Goal: Browse casually: Explore the website without a specific task or goal

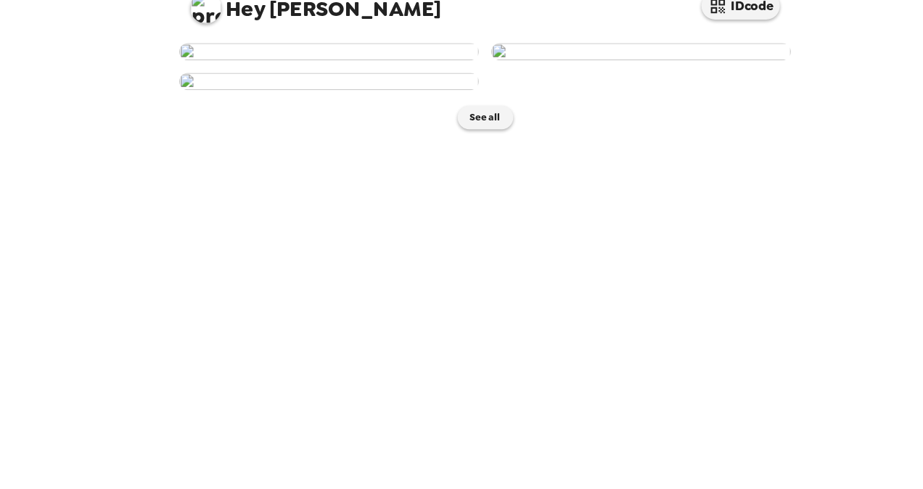
click at [366, 85] on img at bounding box center [317, 77] width 277 height 16
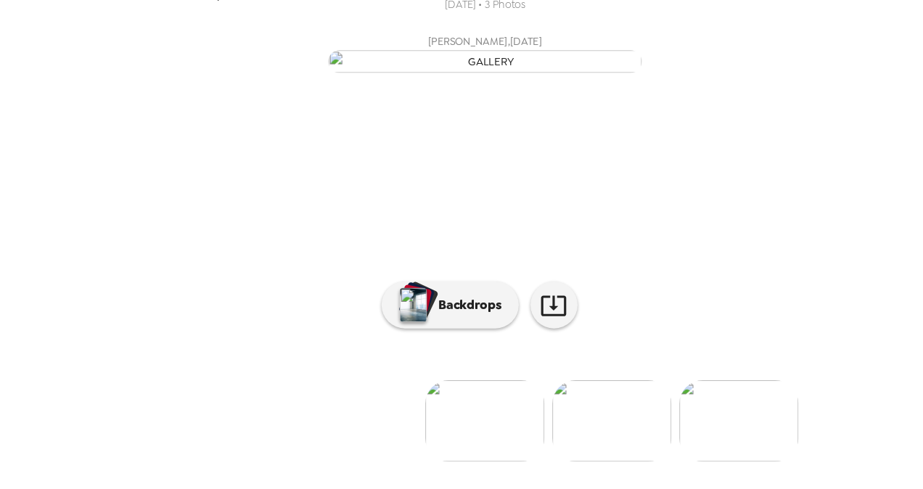
scroll to position [139, 0]
click at [700, 441] on img at bounding box center [697, 418] width 110 height 75
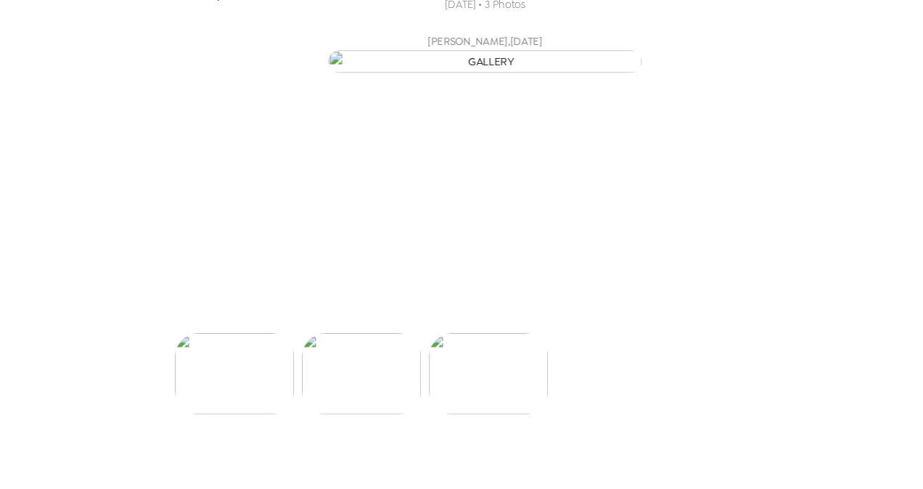
scroll to position [0, 233]
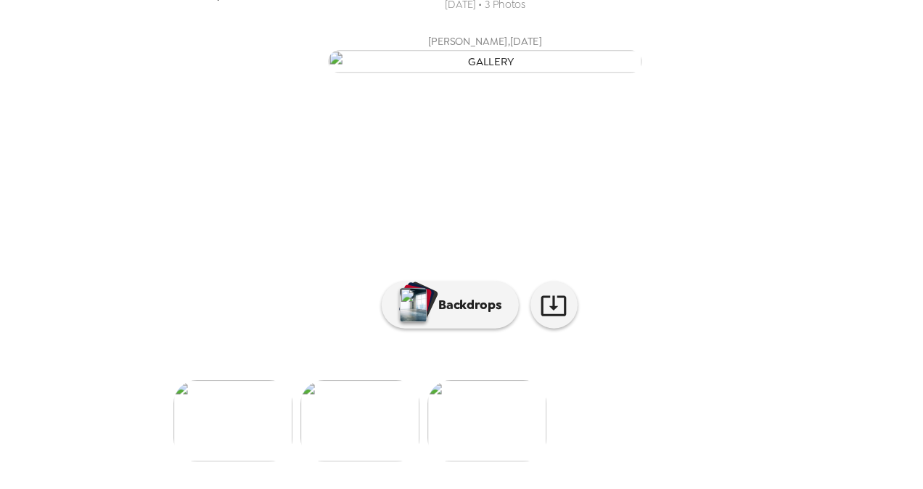
click at [355, 454] on img at bounding box center [346, 418] width 110 height 75
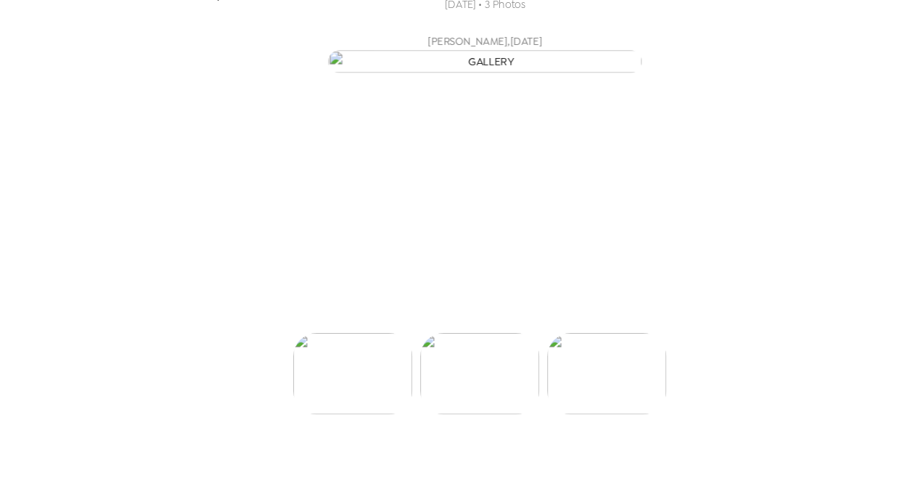
scroll to position [0, 116]
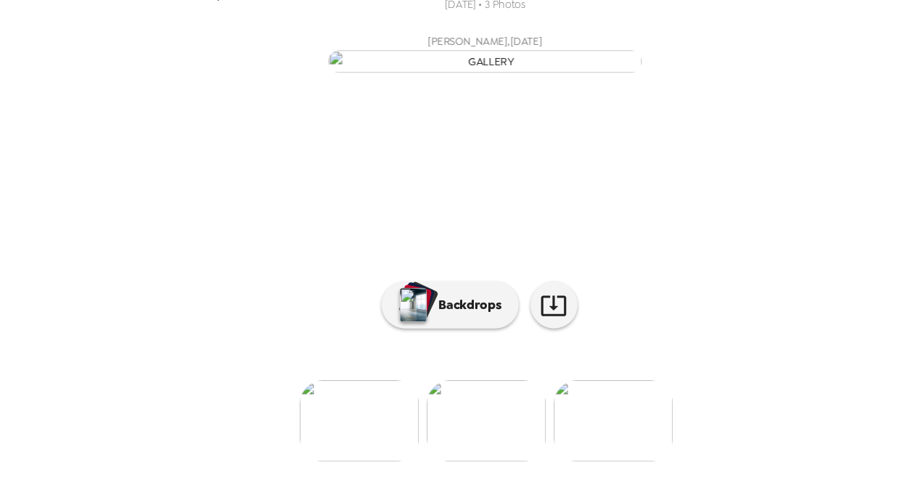
click at [285, 456] on ul at bounding box center [461, 418] width 581 height 75
click at [367, 450] on img at bounding box center [345, 418] width 110 height 75
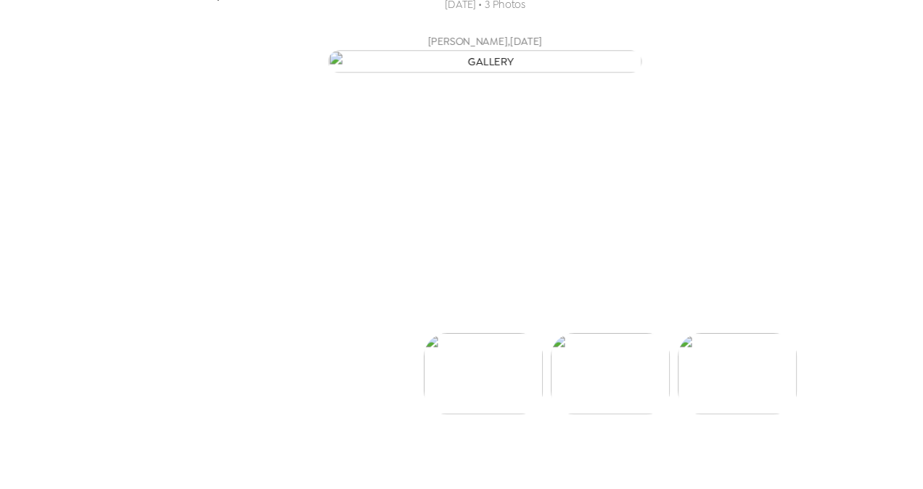
scroll to position [0, 0]
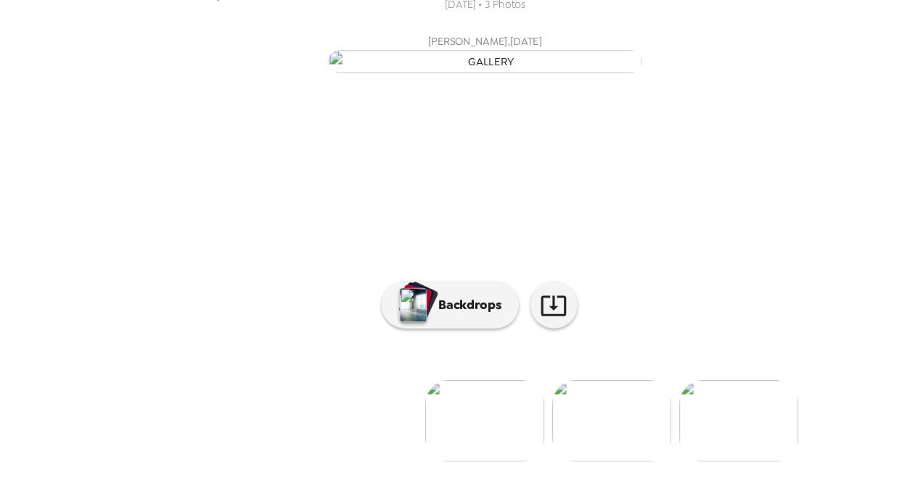
click at [587, 456] on img at bounding box center [579, 418] width 110 height 75
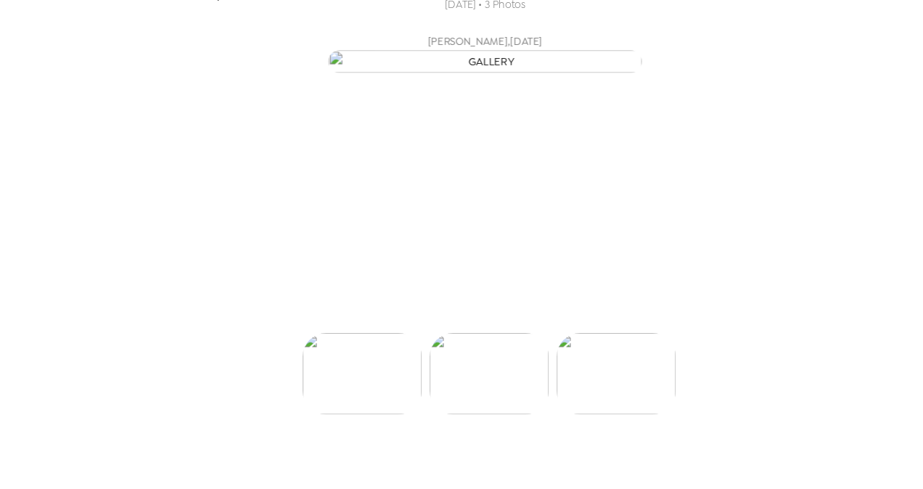
scroll to position [0, 116]
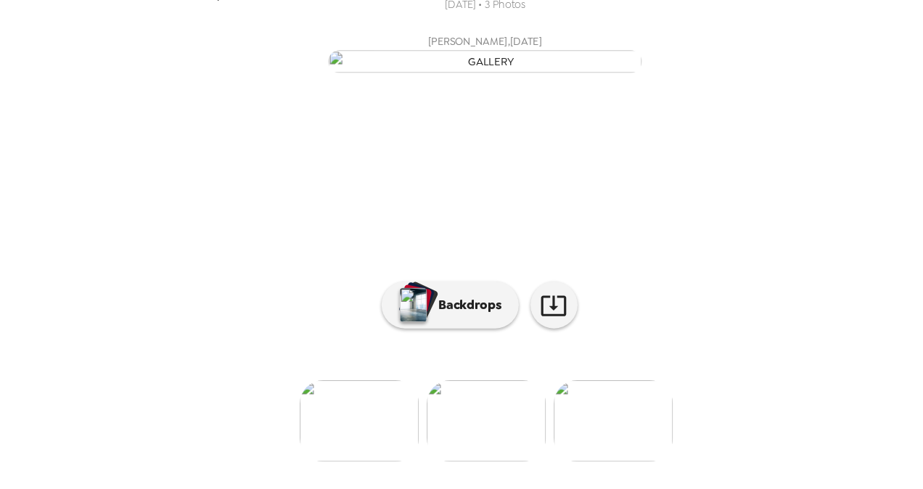
click at [589, 446] on img at bounding box center [580, 418] width 110 height 75
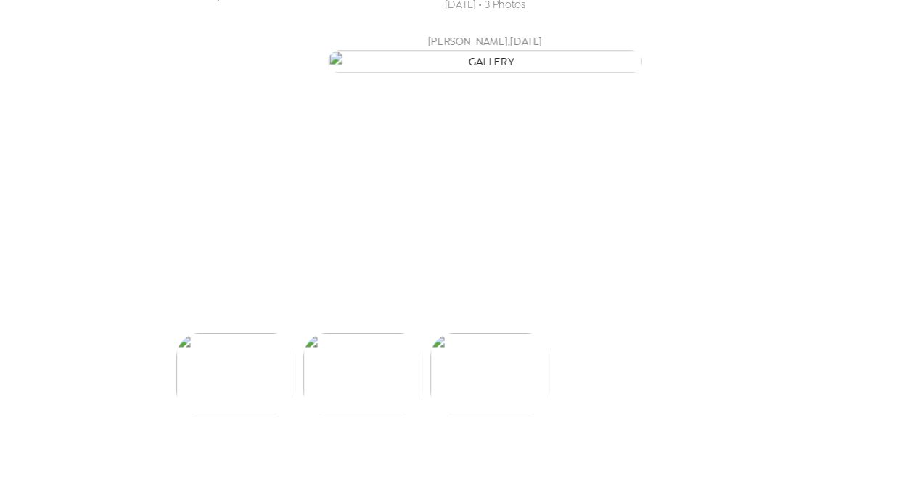
scroll to position [0, 233]
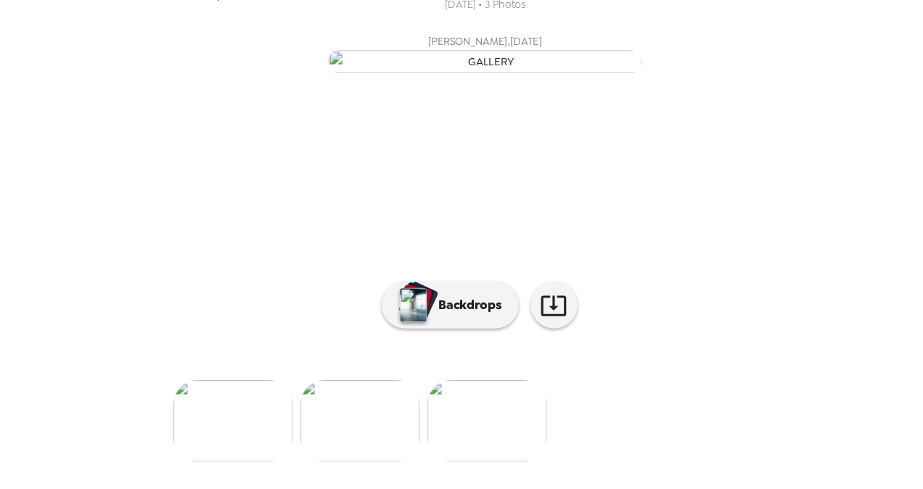
click at [331, 451] on img at bounding box center [346, 418] width 110 height 75
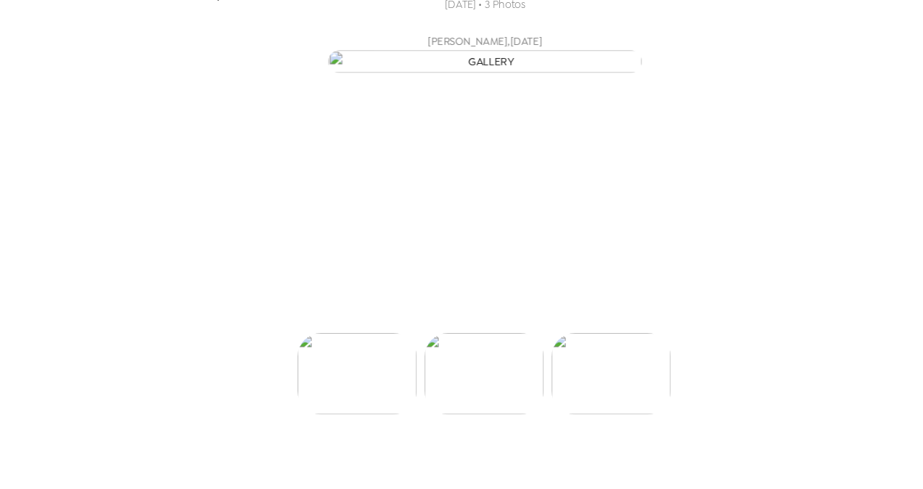
scroll to position [0, 116]
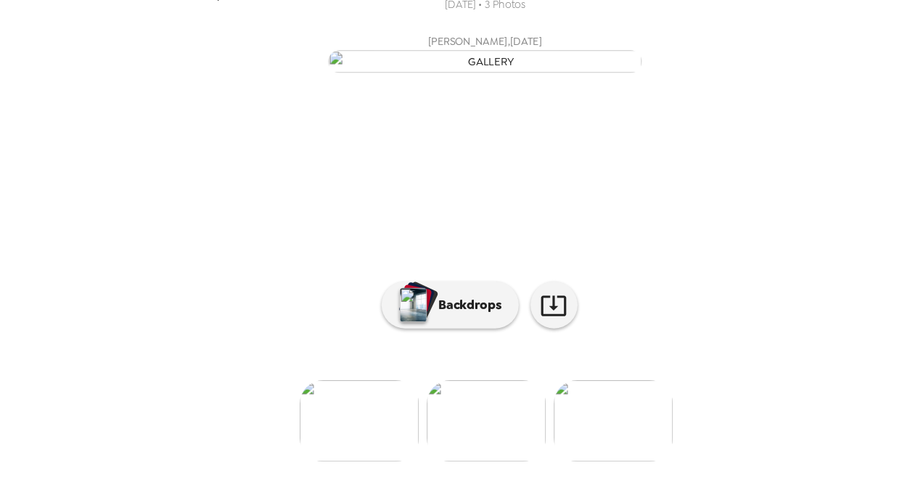
click at [322, 456] on img at bounding box center [345, 418] width 110 height 75
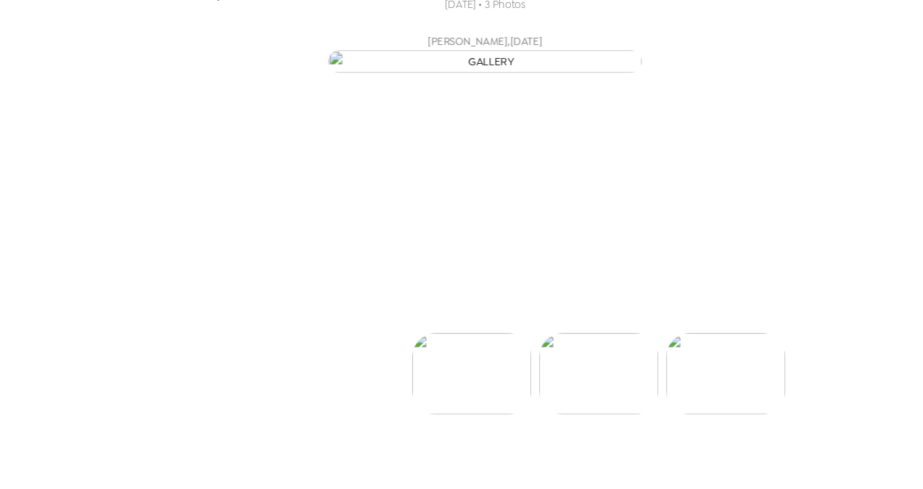
scroll to position [0, 0]
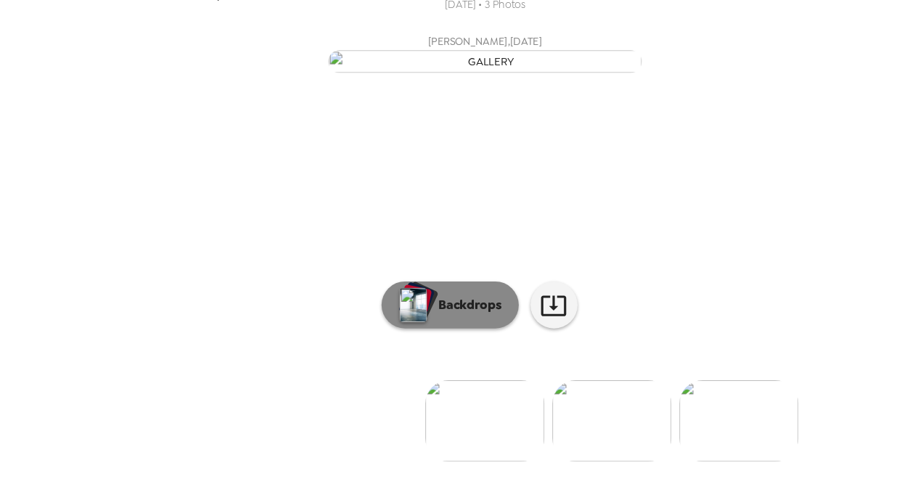
click at [451, 320] on p "Backdrops" at bounding box center [445, 311] width 66 height 17
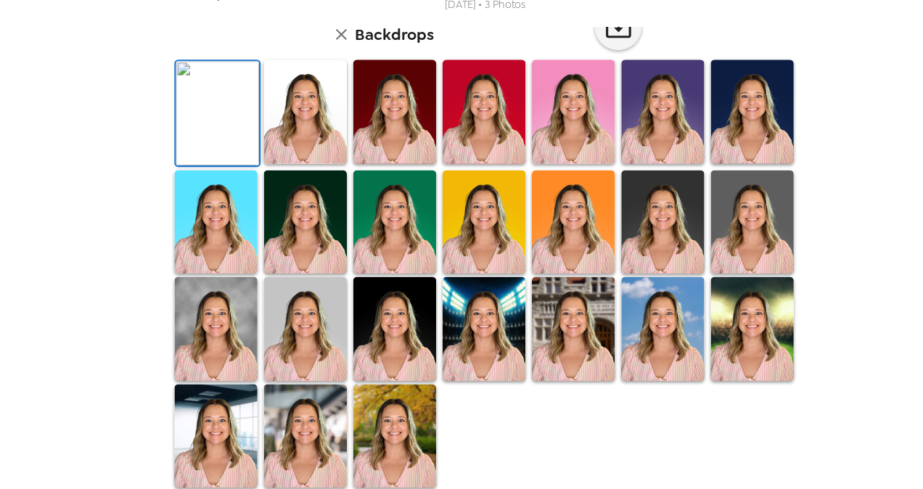
scroll to position [95, 0]
click at [289, 181] on img at bounding box center [295, 132] width 77 height 97
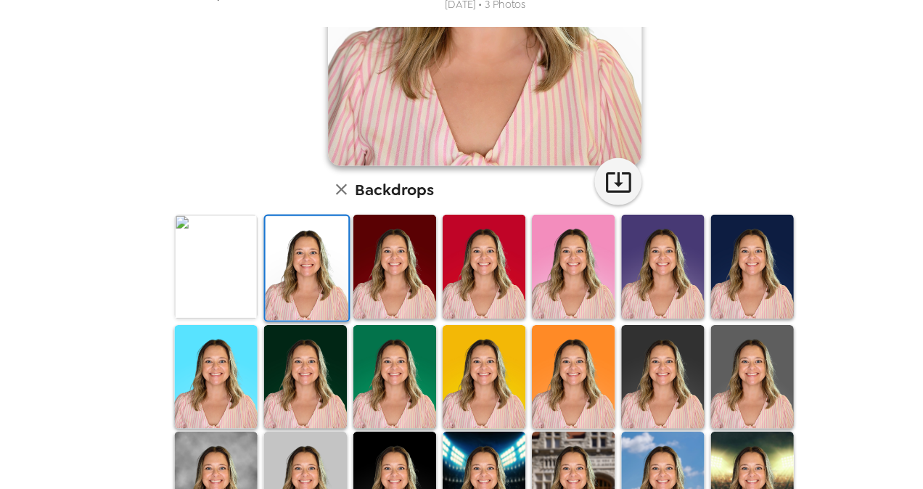
scroll to position [248, 0]
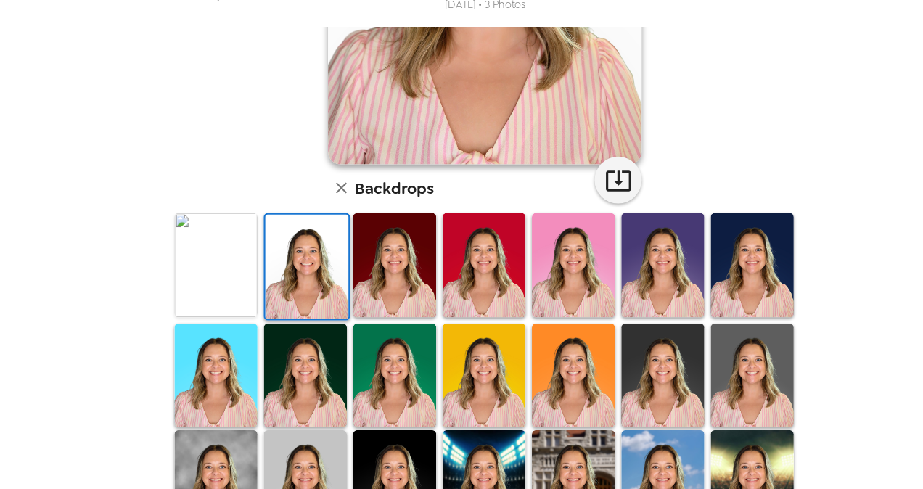
click at [314, 364] on img at bounding box center [295, 377] width 77 height 97
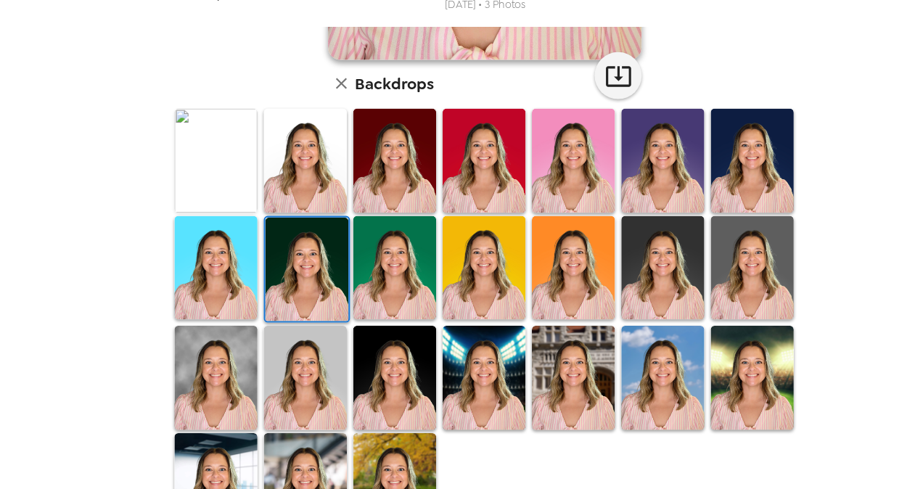
scroll to position [347, 0]
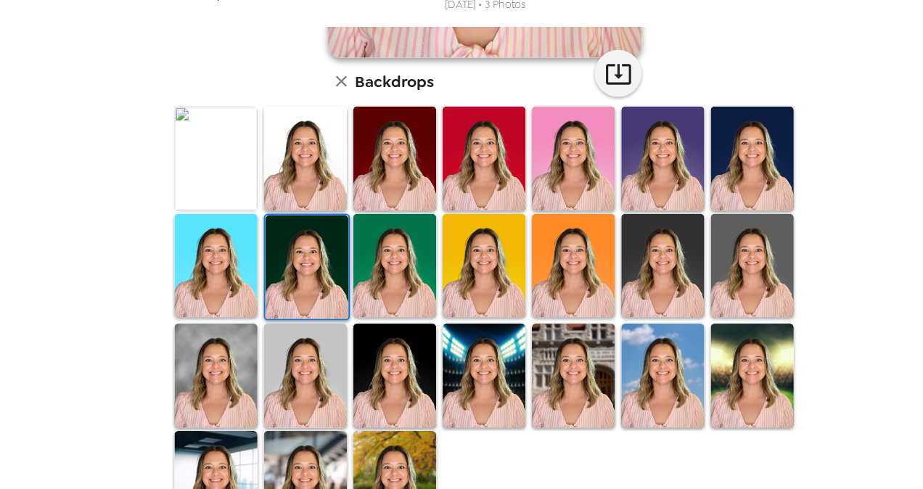
click at [707, 361] on img at bounding box center [709, 377] width 77 height 97
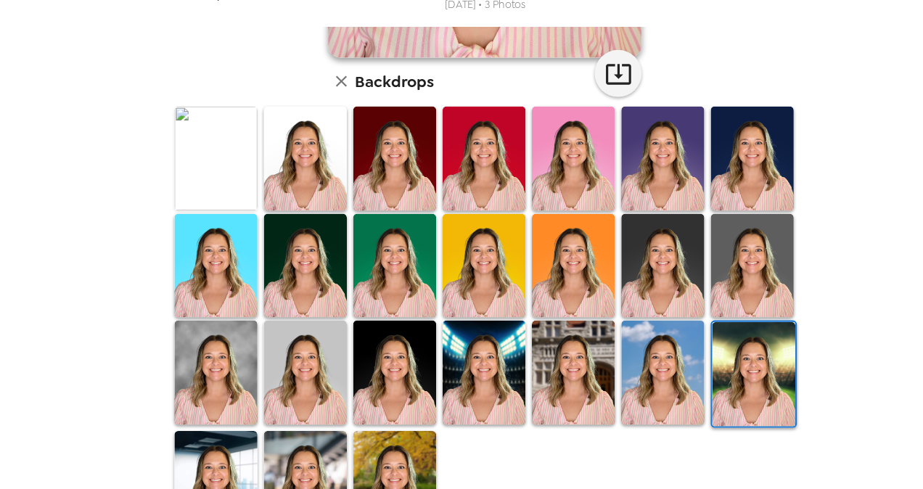
click at [707, 361] on img at bounding box center [710, 375] width 77 height 97
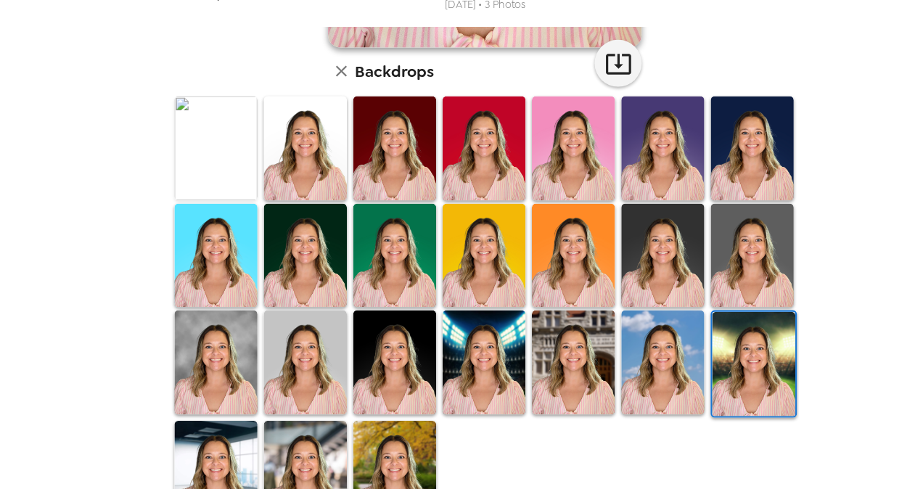
scroll to position [382, 0]
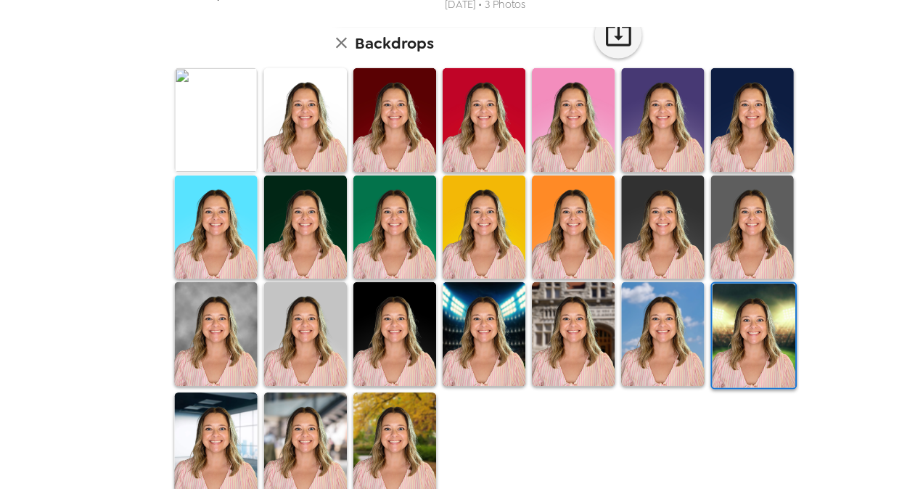
click at [288, 422] on img at bounding box center [295, 441] width 77 height 97
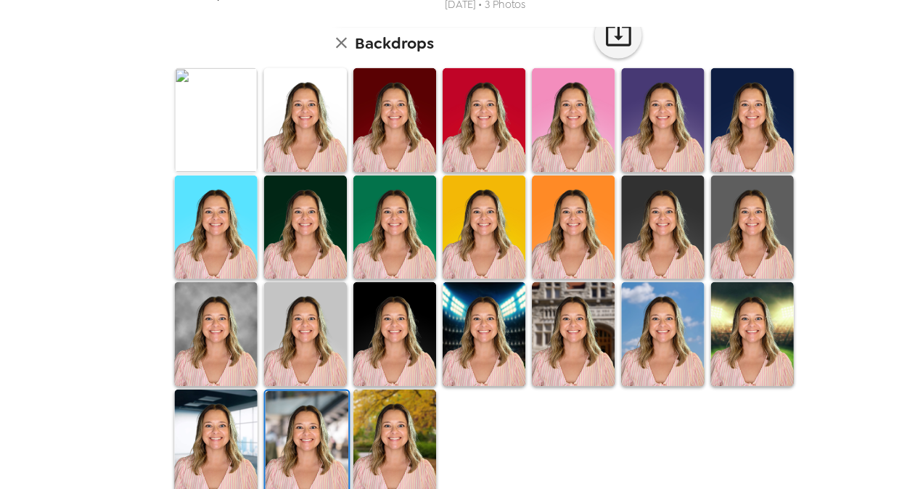
click at [288, 422] on img at bounding box center [296, 439] width 77 height 97
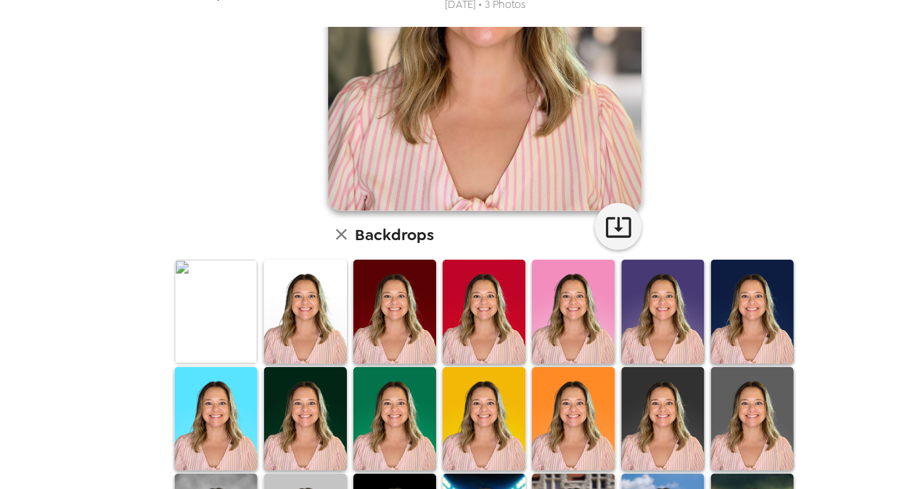
scroll to position [222, 0]
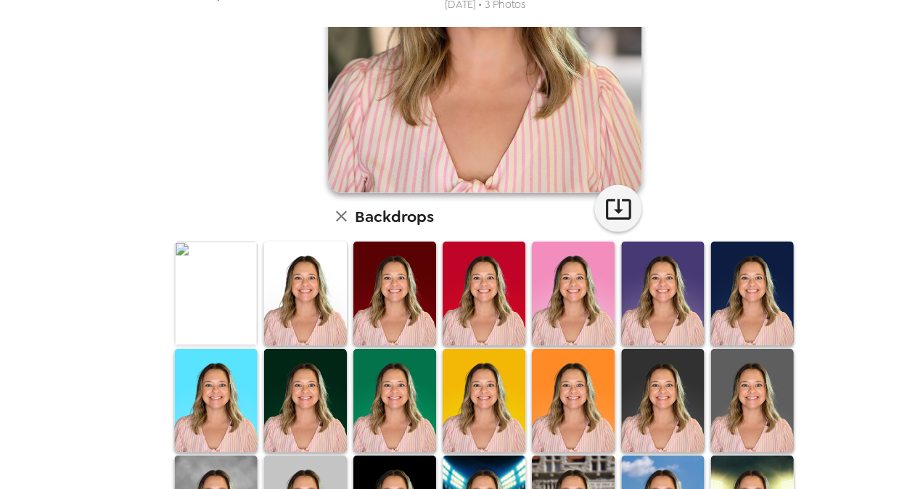
click at [364, 380] on img at bounding box center [378, 400] width 77 height 97
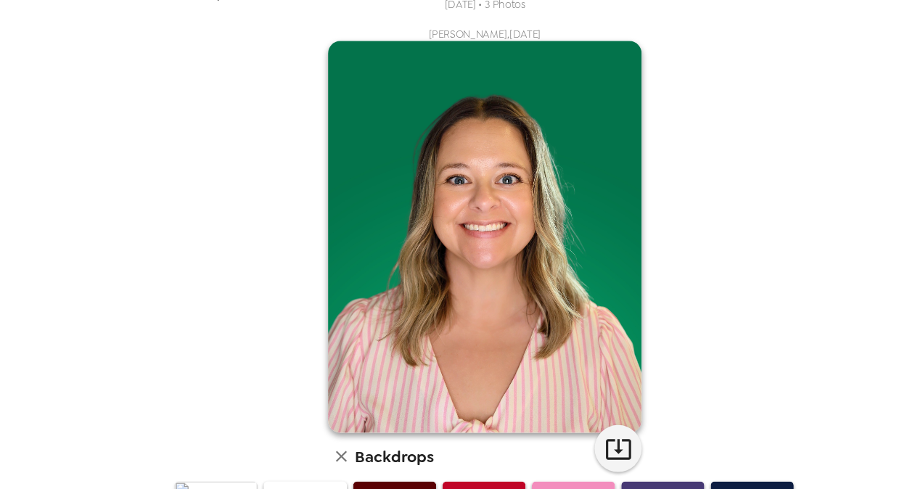
scroll to position [311, 0]
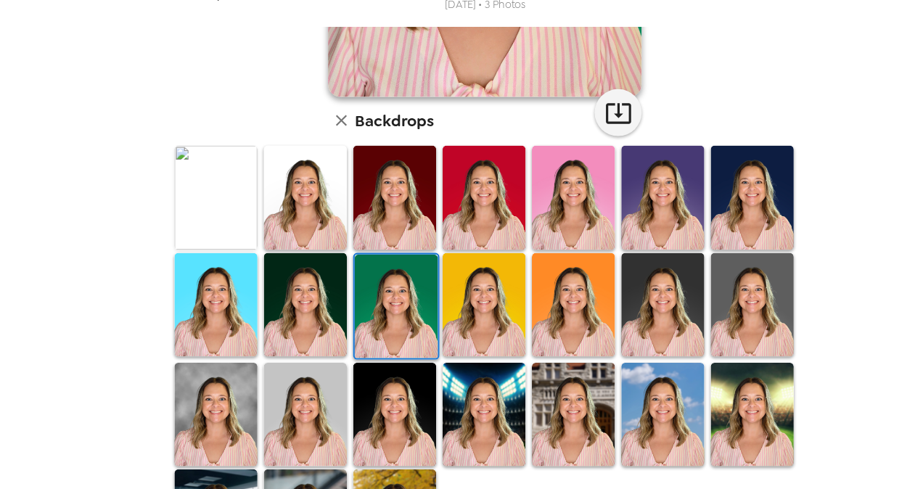
click at [303, 314] on img at bounding box center [295, 311] width 77 height 96
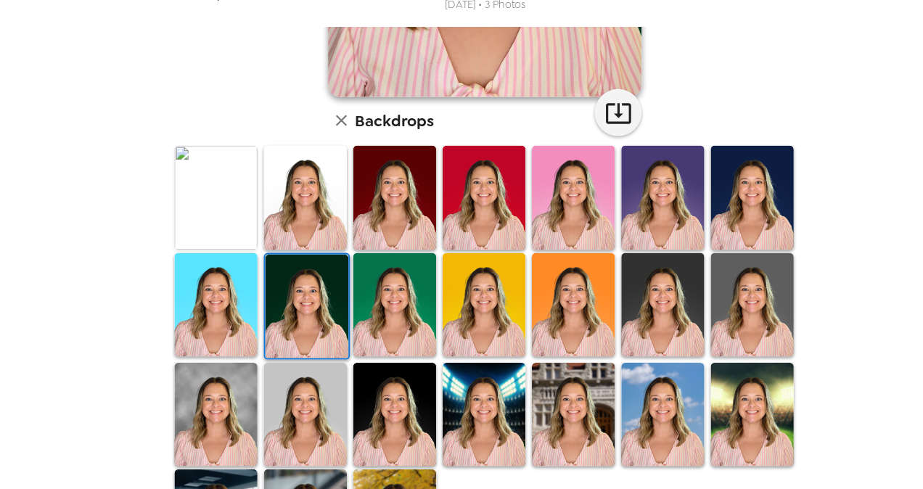
click at [303, 314] on img at bounding box center [296, 313] width 77 height 96
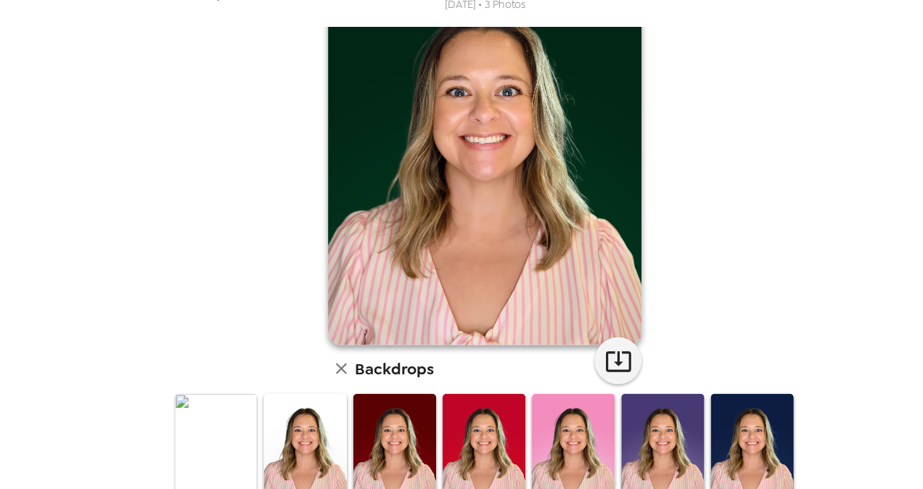
scroll to position [0, 0]
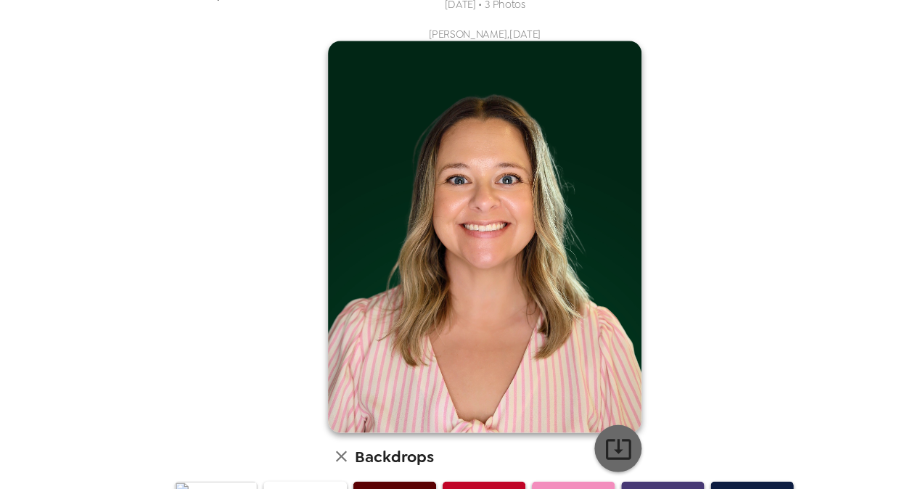
click at [576, 445] on icon "button" at bounding box center [584, 444] width 23 height 19
